Goal: Find specific page/section: Find specific page/section

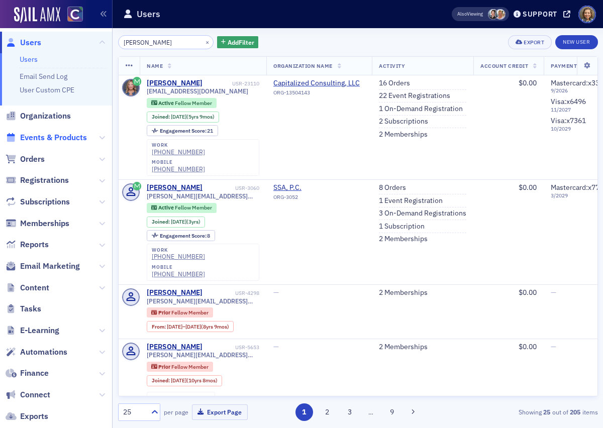
click at [65, 137] on span "Events & Products" at bounding box center [53, 137] width 67 height 11
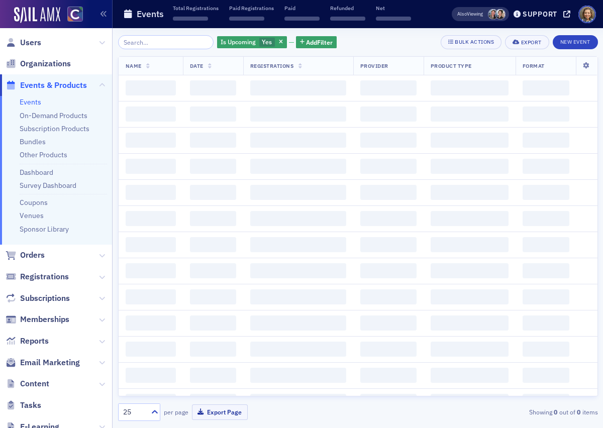
click at [170, 44] on input "search" at bounding box center [166, 42] width 96 height 14
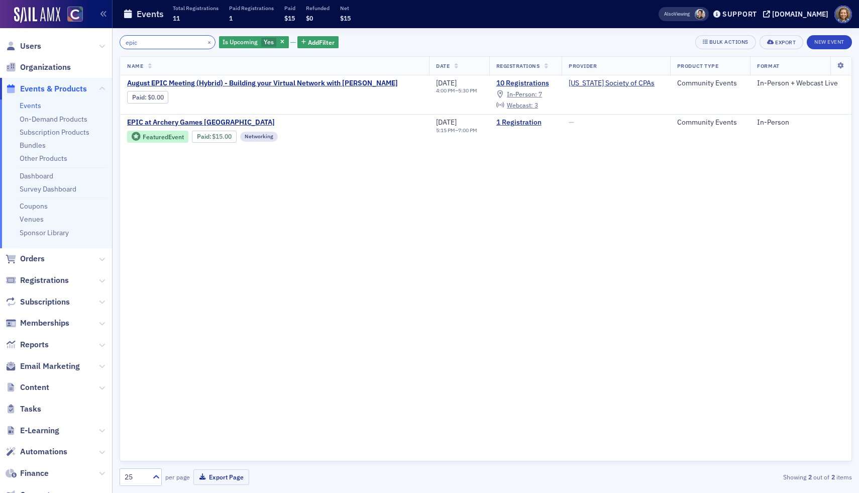
drag, startPoint x: 151, startPoint y: 44, endPoint x: 78, endPoint y: 29, distance: 74.5
click at [80, 40] on div "Users Organizations Events & Products Events On-Demand Products Subscription Pr…" at bounding box center [429, 246] width 859 height 493
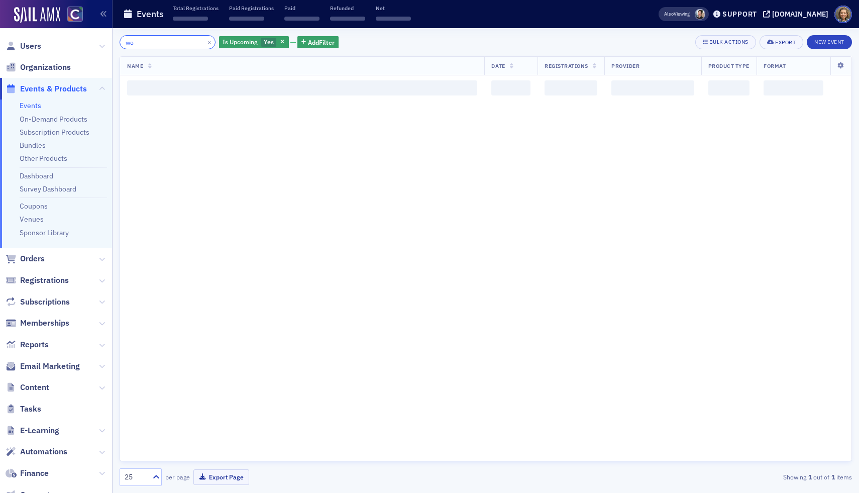
type input "w"
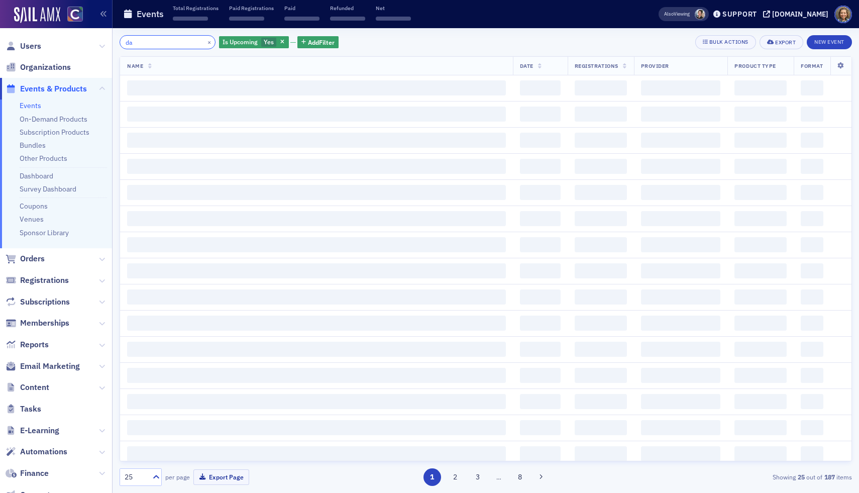
type input "d"
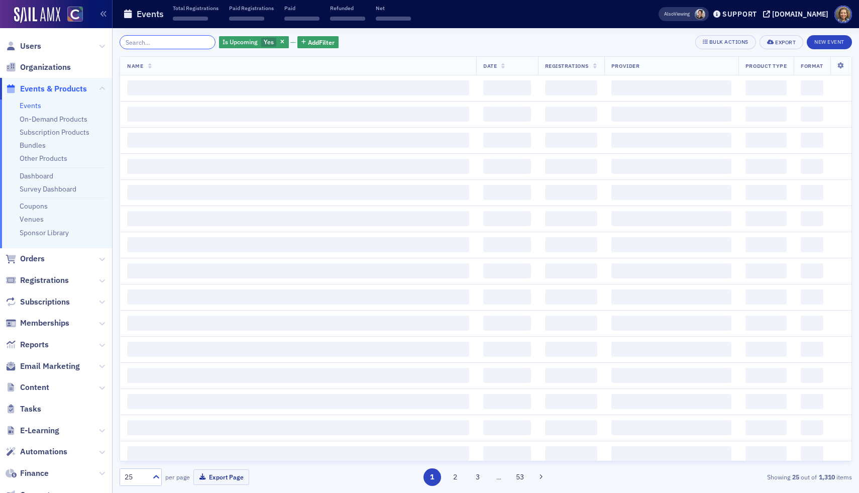
type input "d"
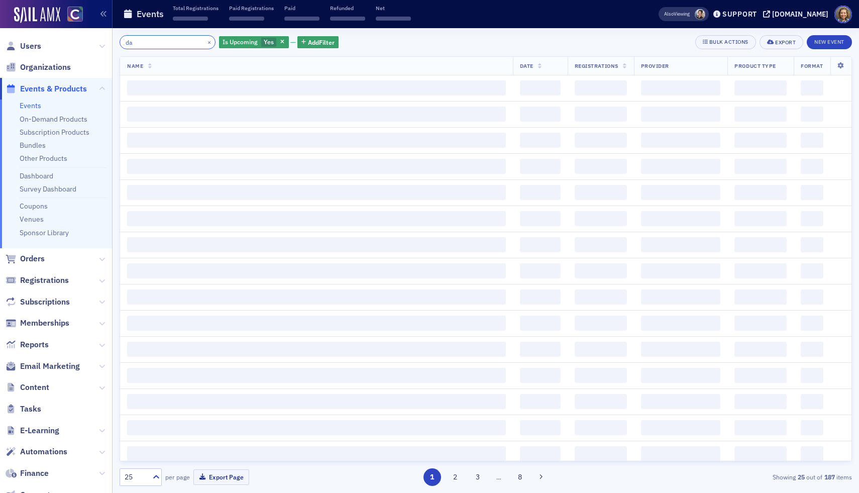
type input "d"
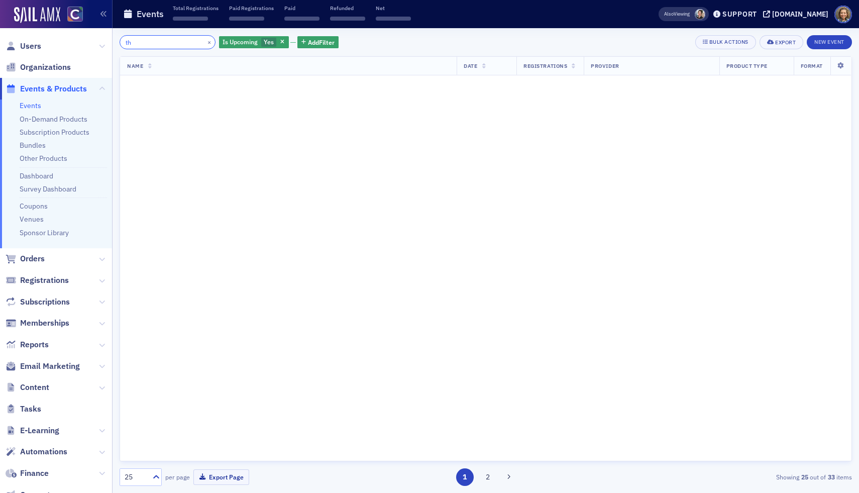
type input "t"
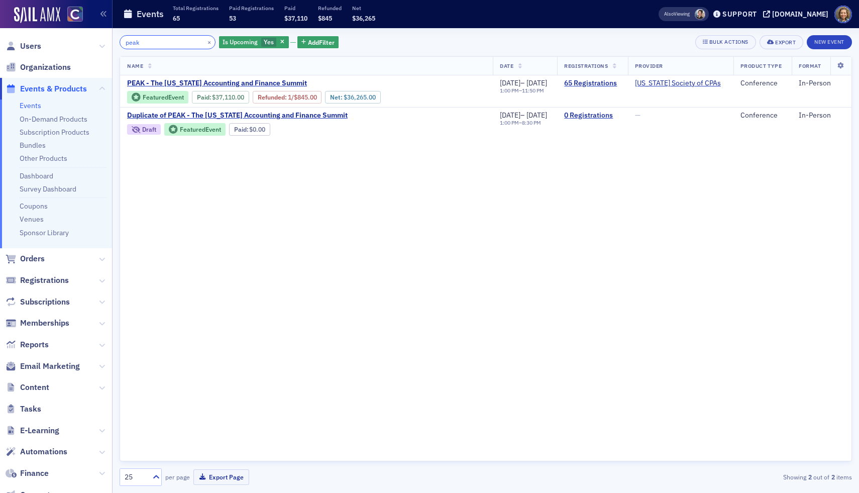
type input "peak"
